Goal: Obtain resource: Download file/media

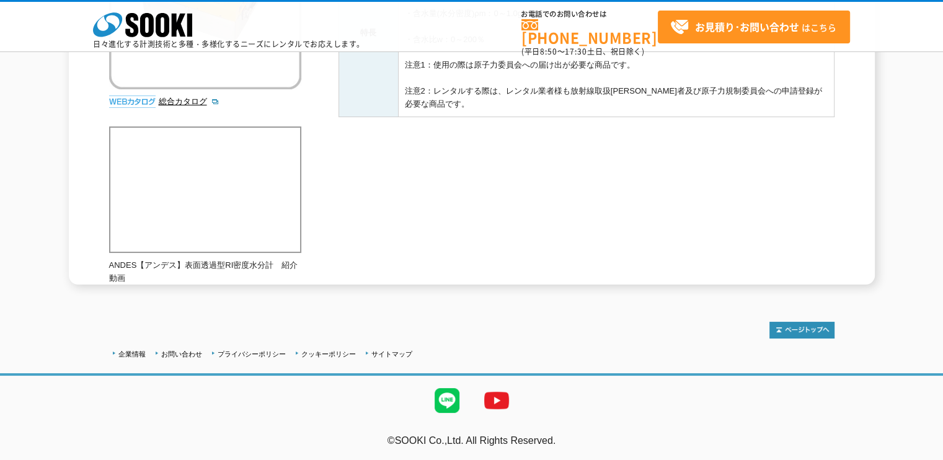
scroll to position [276, 0]
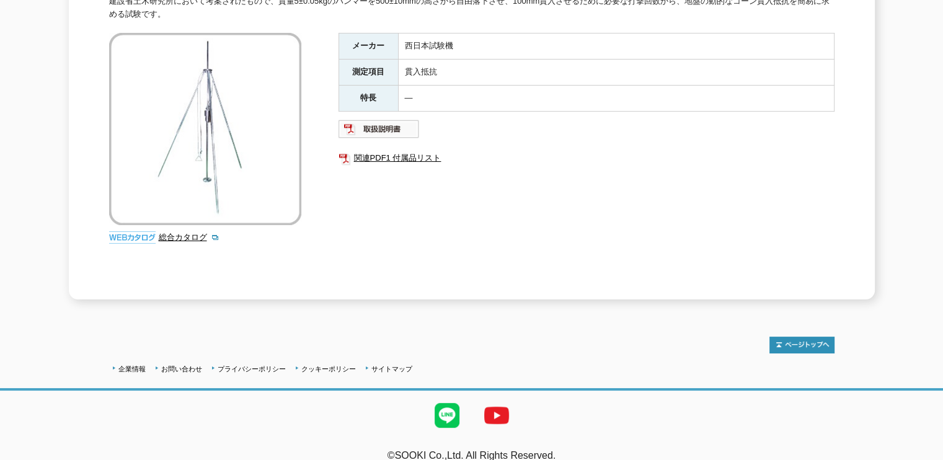
scroll to position [218, 0]
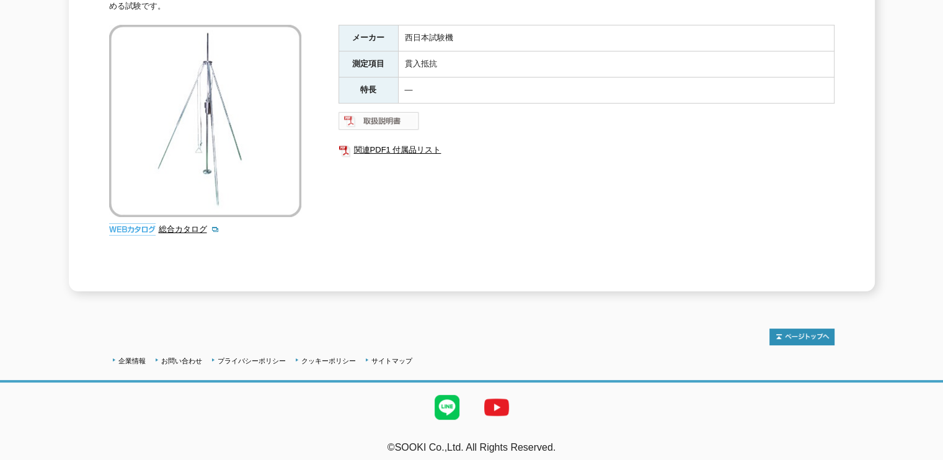
click at [376, 112] on img at bounding box center [378, 121] width 81 height 20
click at [385, 146] on link "関連PDF1 付属品リスト" at bounding box center [586, 150] width 496 height 16
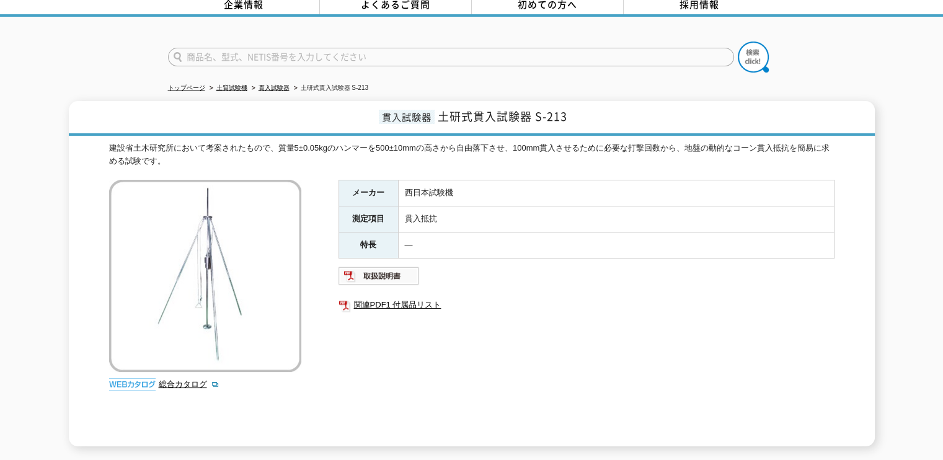
scroll to position [124, 0]
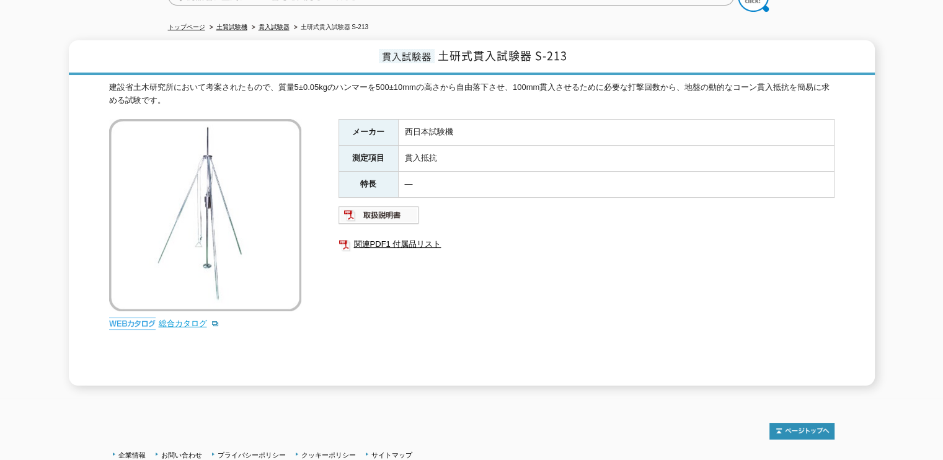
click at [189, 319] on link "総合カタログ" at bounding box center [189, 323] width 61 height 9
click at [135, 318] on img at bounding box center [132, 323] width 46 height 12
click at [134, 317] on img at bounding box center [132, 323] width 46 height 12
click at [214, 319] on link "総合カタログ" at bounding box center [189, 323] width 61 height 9
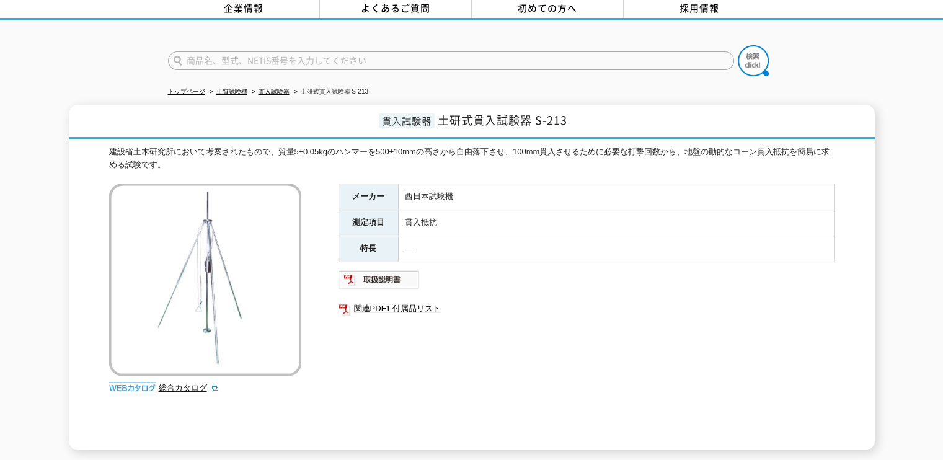
scroll to position [0, 0]
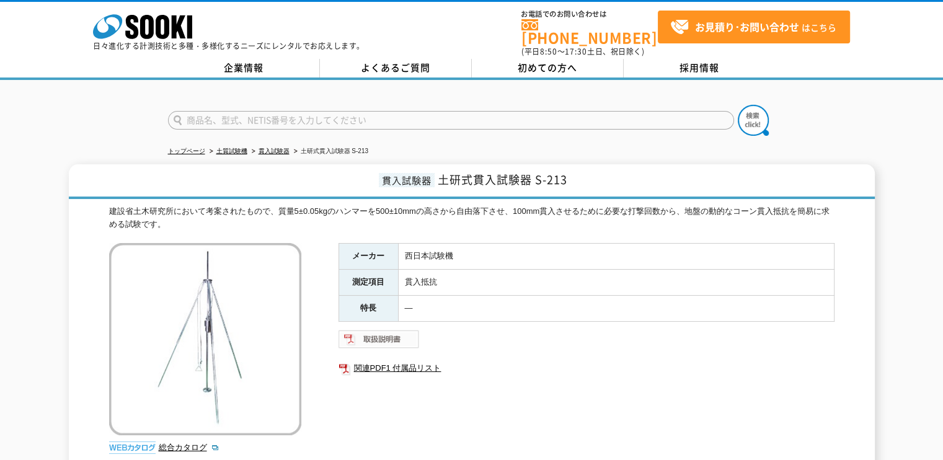
click at [375, 329] on img at bounding box center [378, 339] width 81 height 20
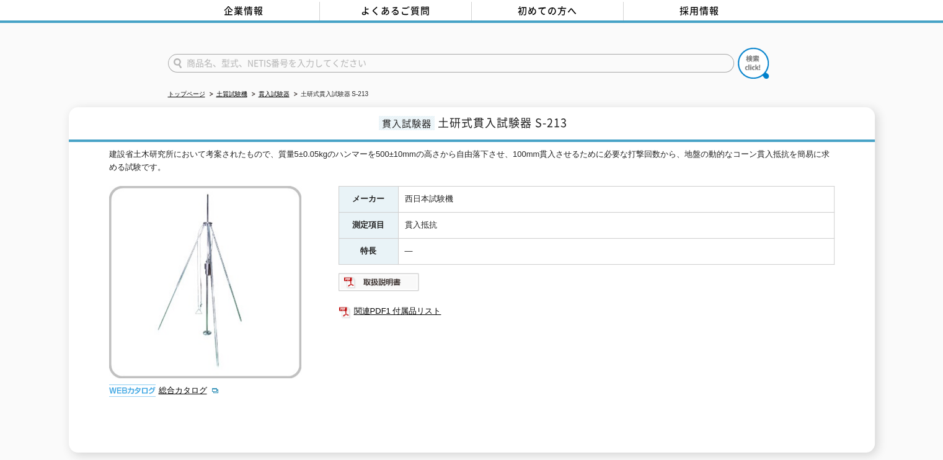
scroll to position [124, 0]
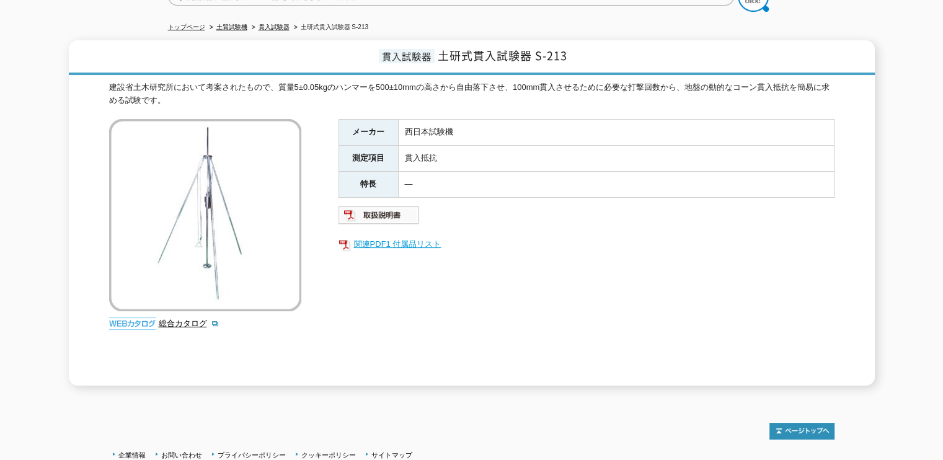
click at [390, 236] on link "関連PDF1 付属品リスト" at bounding box center [586, 244] width 496 height 16
click at [183, 319] on link "総合カタログ" at bounding box center [189, 323] width 61 height 9
